Goal: Task Accomplishment & Management: Use online tool/utility

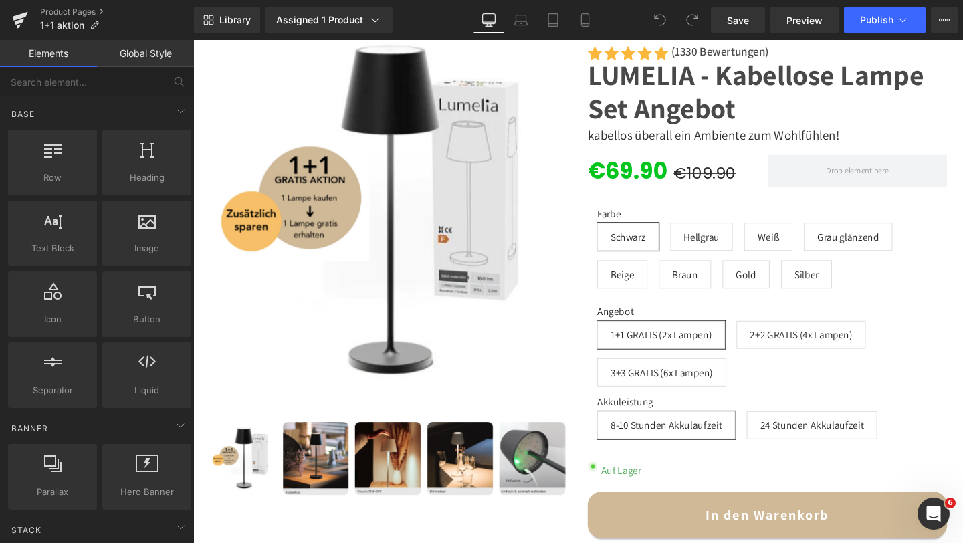
scroll to position [231, 0]
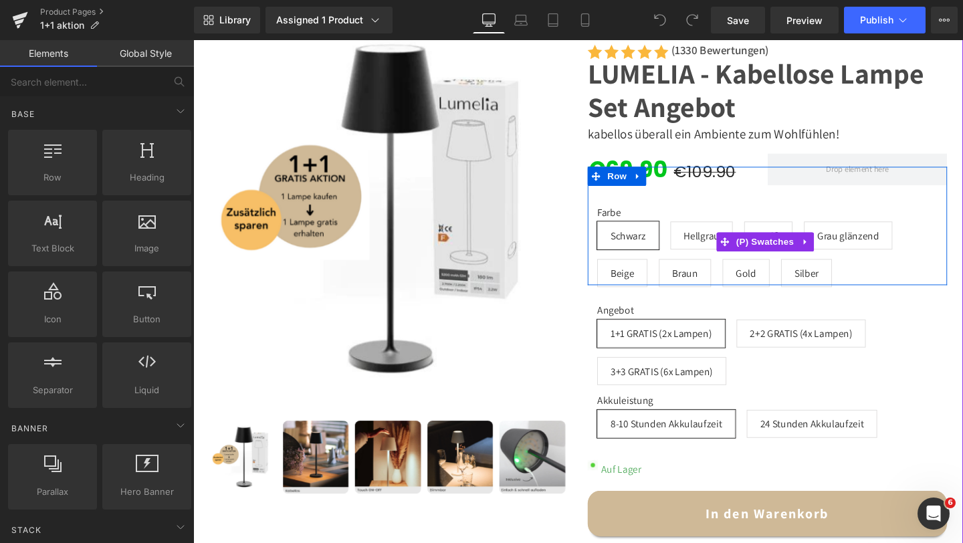
click at [871, 282] on div "Farbe Schwarz Hellgrau Weiß Grau glänzend Beige Braun Gold Silber" at bounding box center [797, 262] width 358 height 95
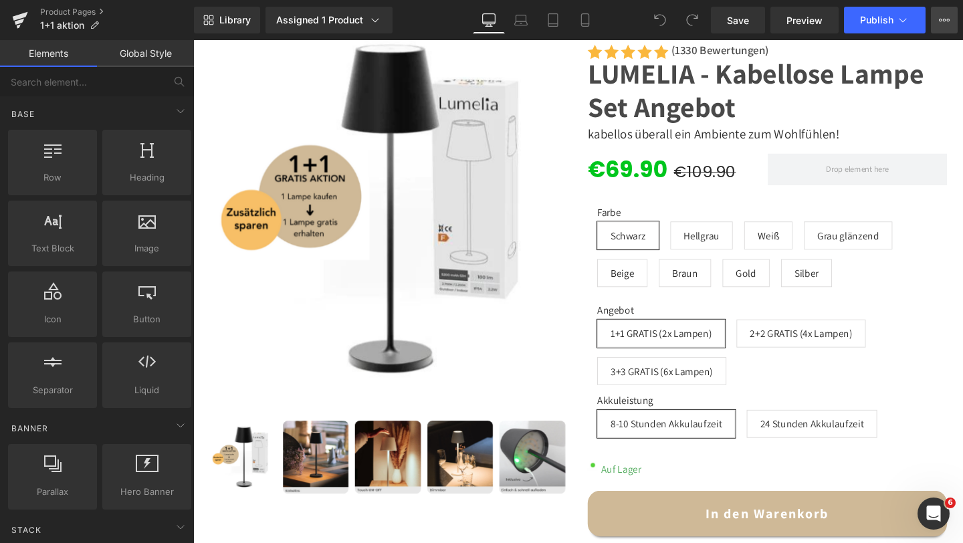
click at [945, 15] on icon at bounding box center [944, 20] width 11 height 11
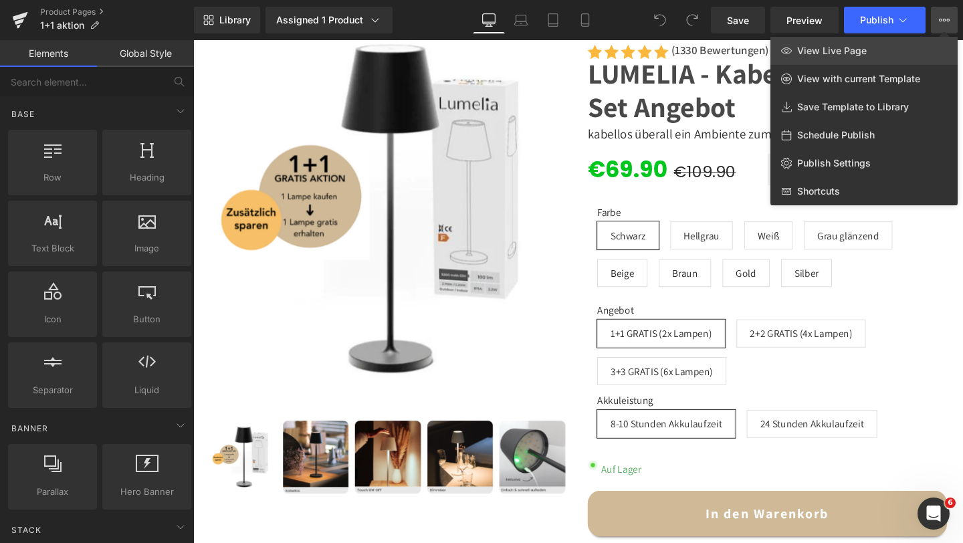
click at [847, 60] on link "View Live Page" at bounding box center [863, 51] width 187 height 28
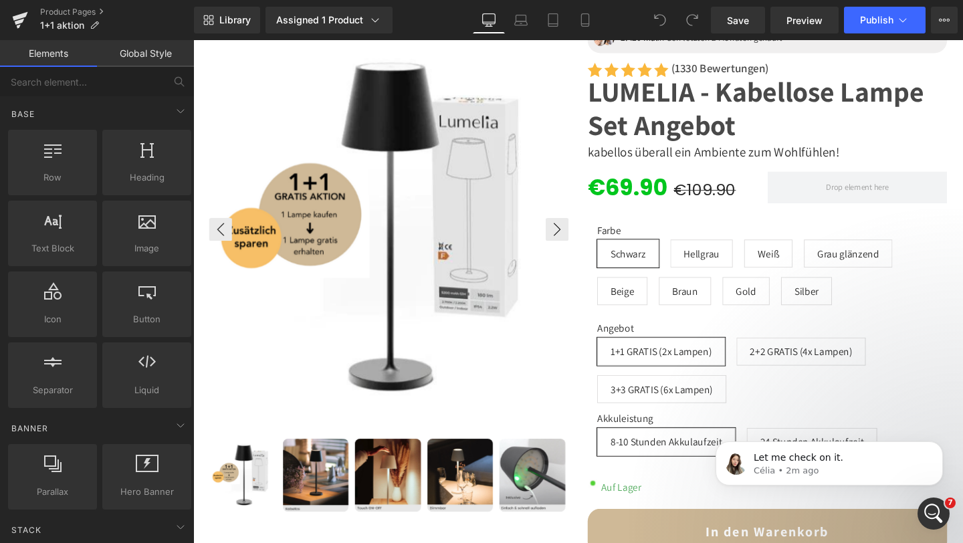
scroll to position [0, 0]
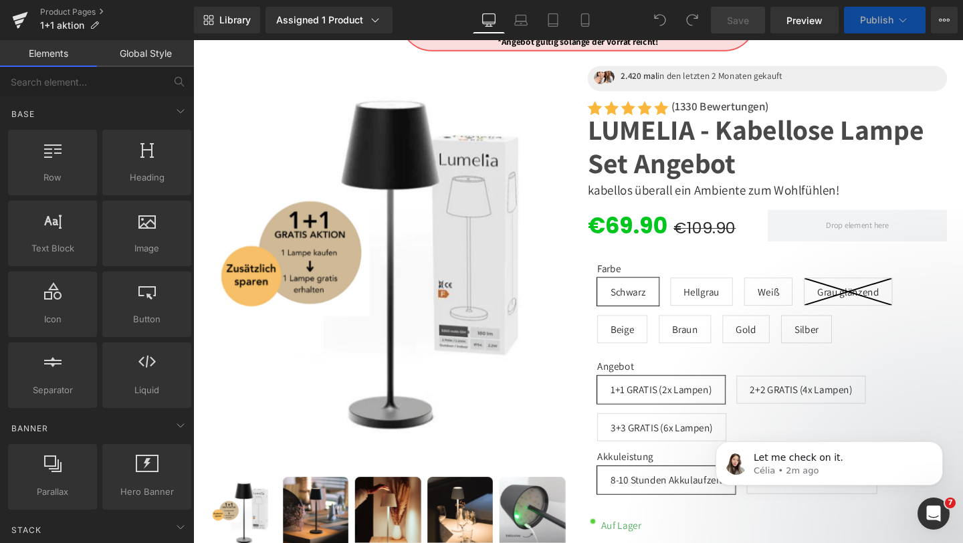
scroll to position [179, 0]
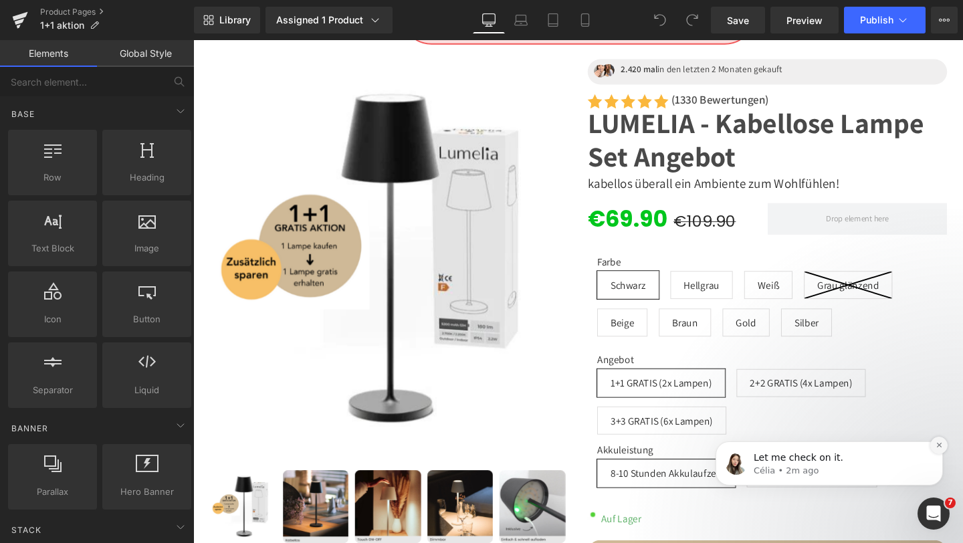
click at [938, 449] on icon "Dismiss notification" at bounding box center [939, 444] width 7 height 7
